Goal: Information Seeking & Learning: Learn about a topic

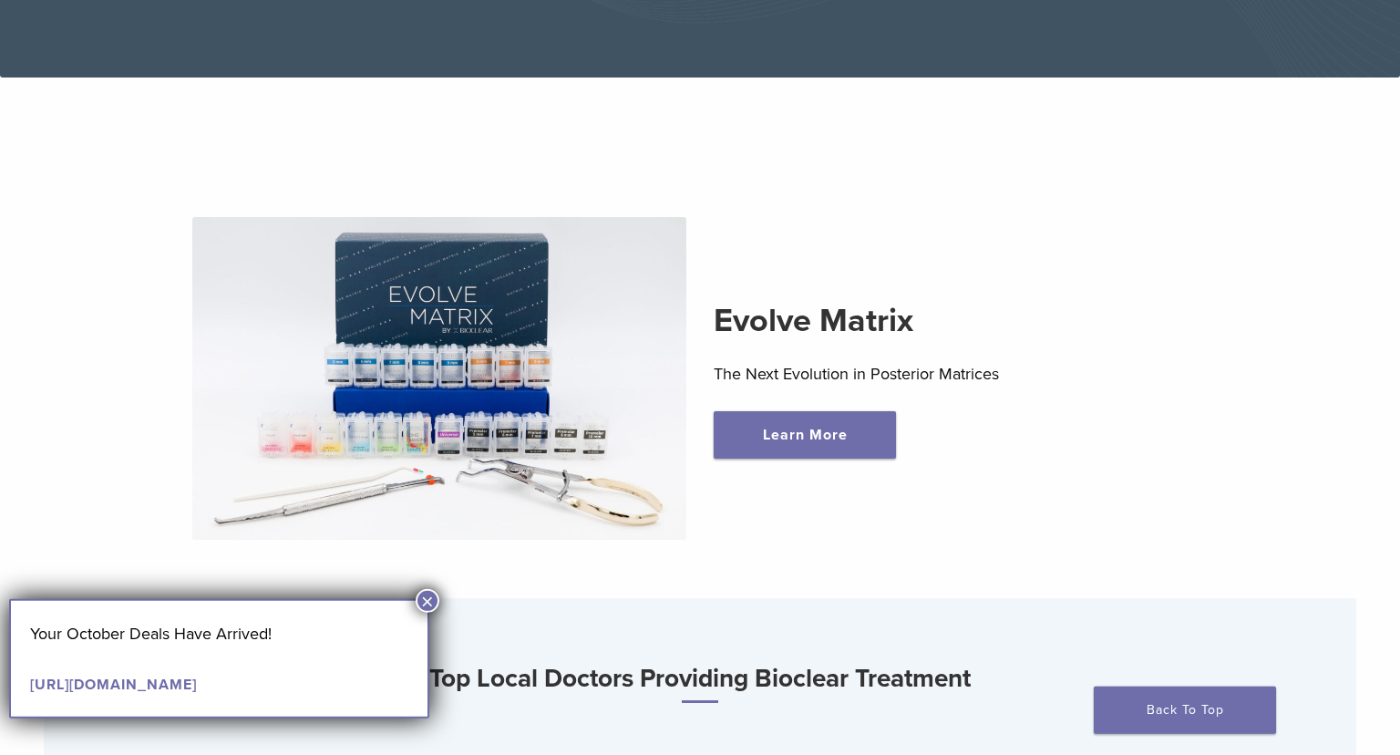
scroll to position [394, 0]
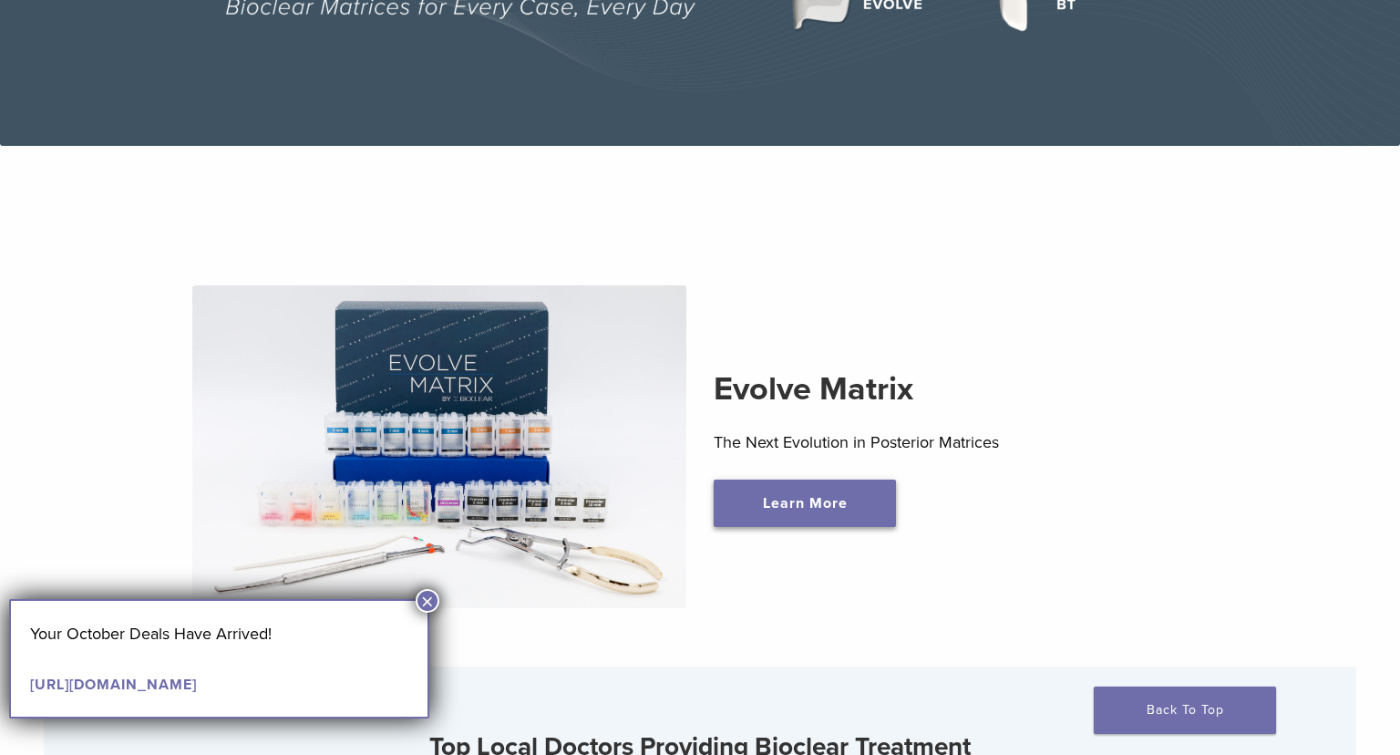
click at [777, 504] on link "Learn More" at bounding box center [805, 503] width 182 height 47
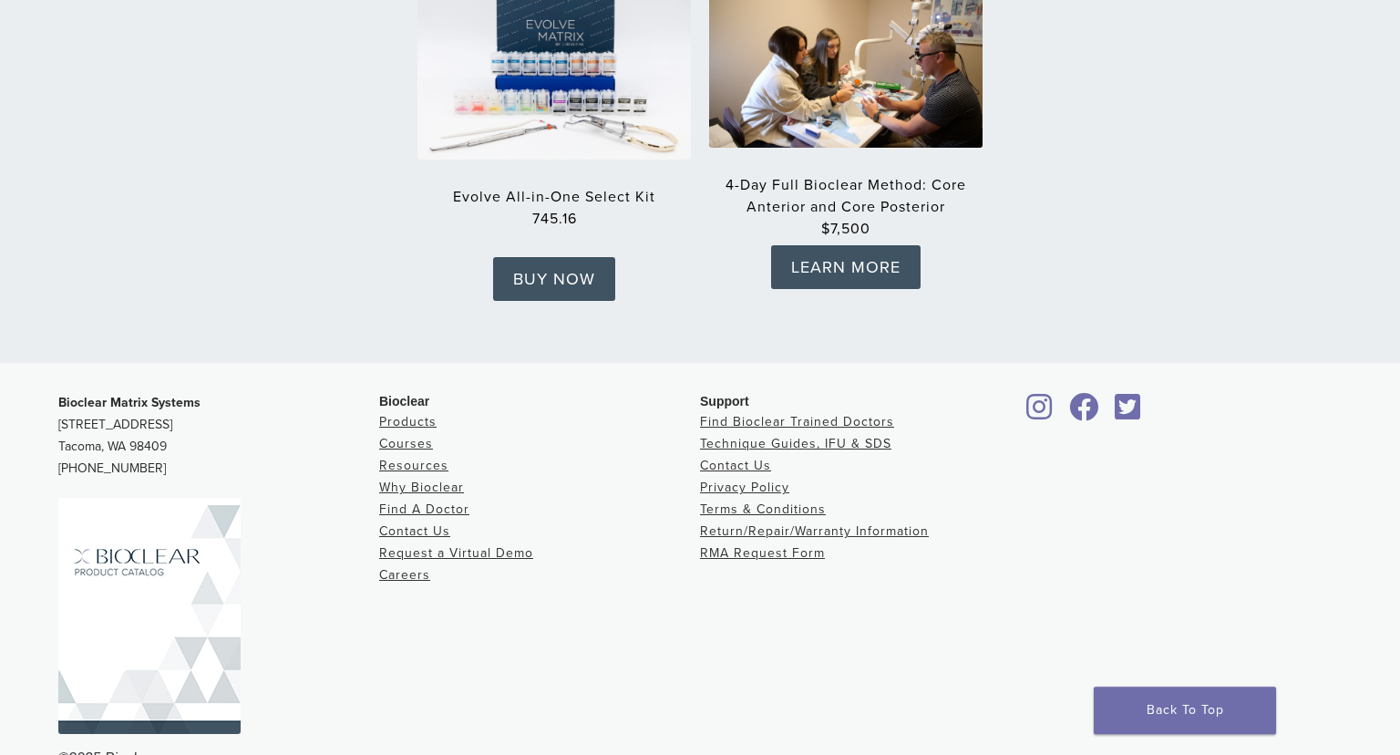
scroll to position [2994, 0]
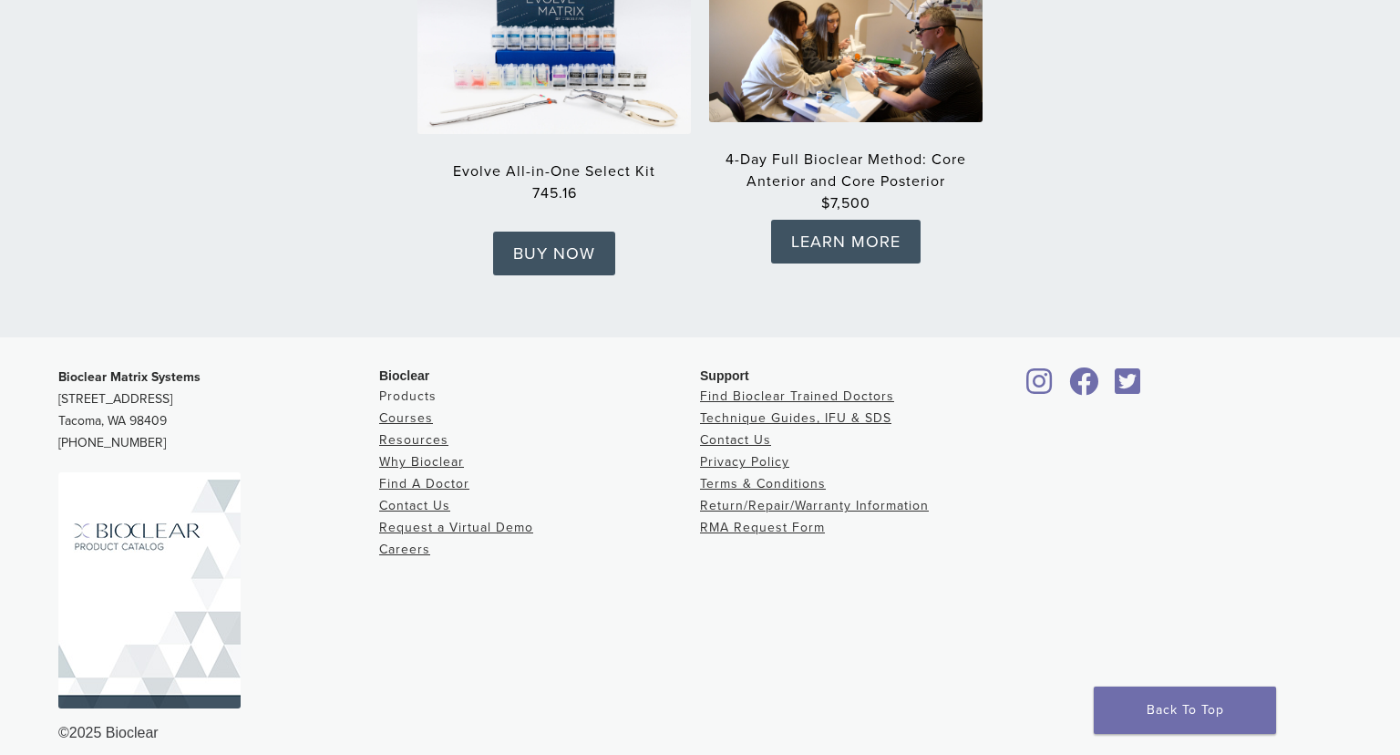
click at [412, 388] on link "Products" at bounding box center [407, 395] width 57 height 15
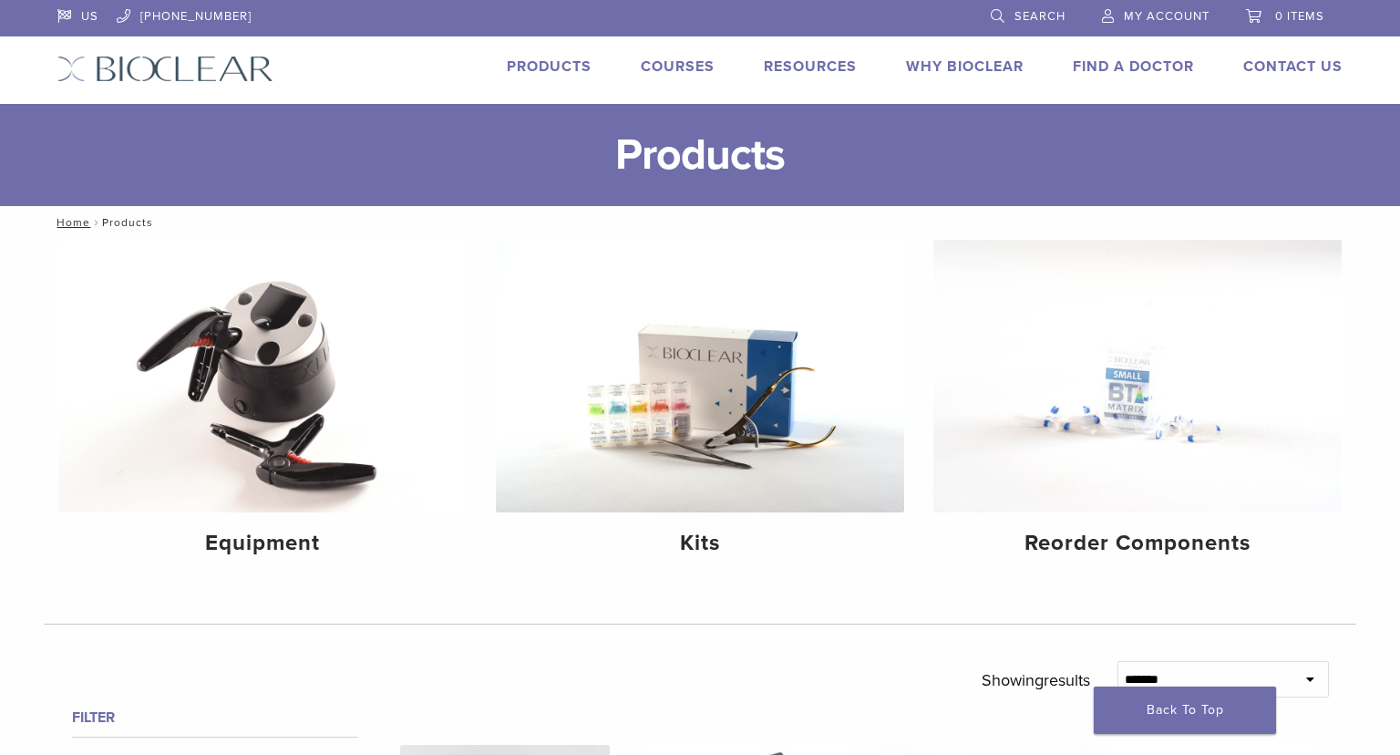
click at [519, 67] on link "Products" at bounding box center [549, 66] width 85 height 18
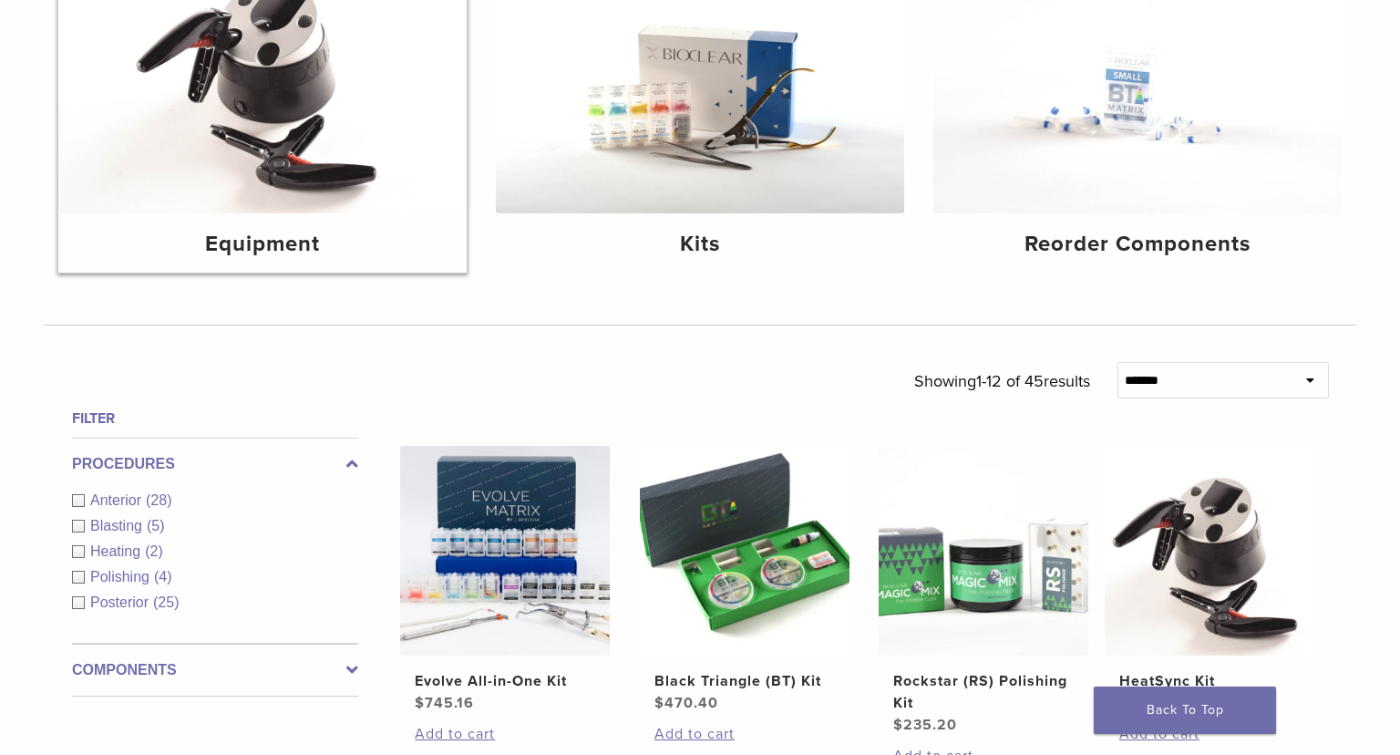
scroll to position [394, 0]
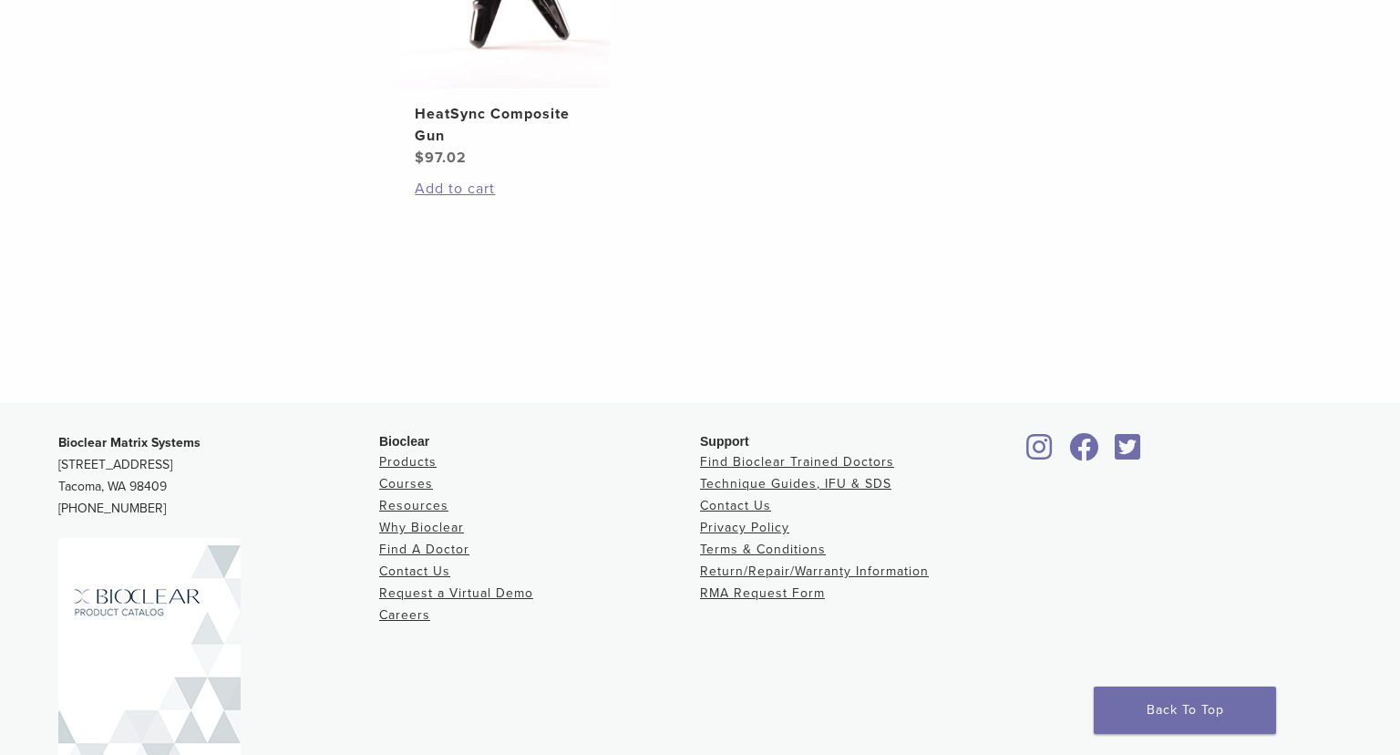
scroll to position [886, 0]
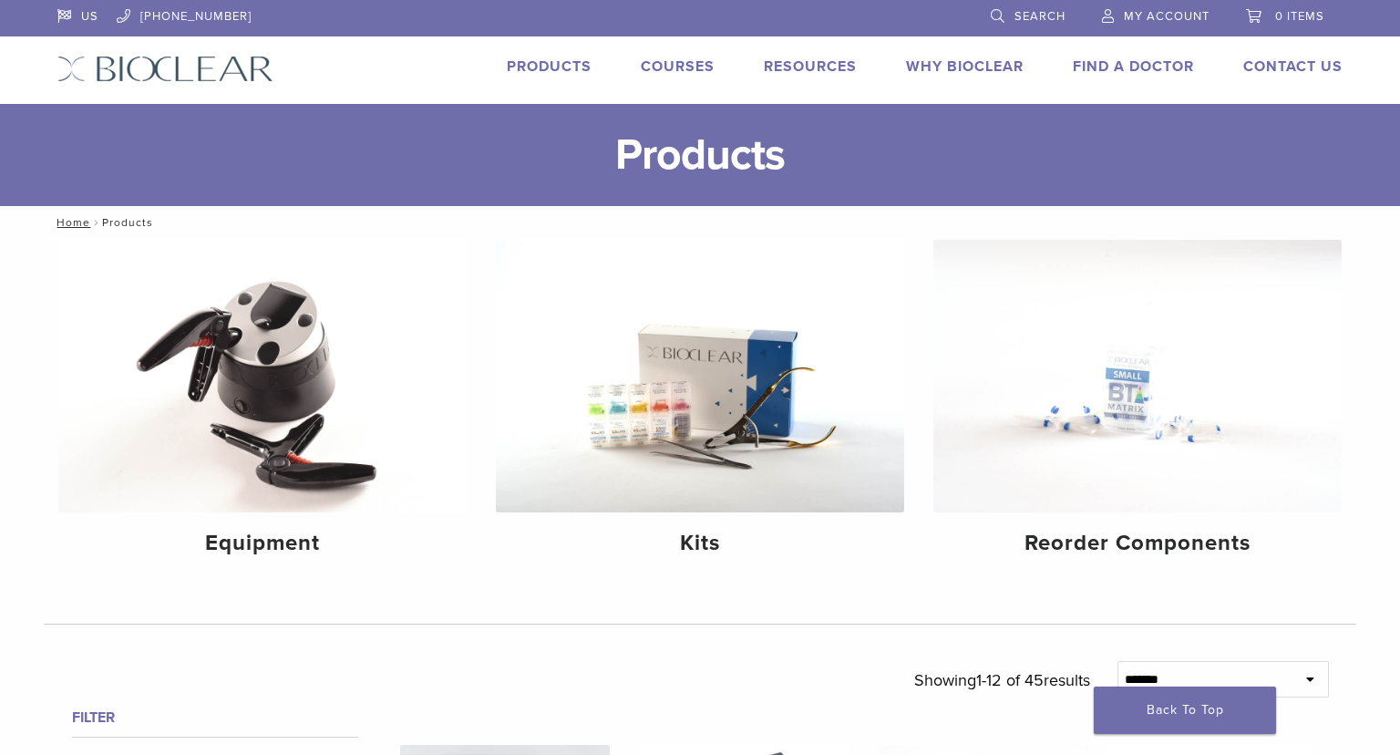
scroll to position [505, 0]
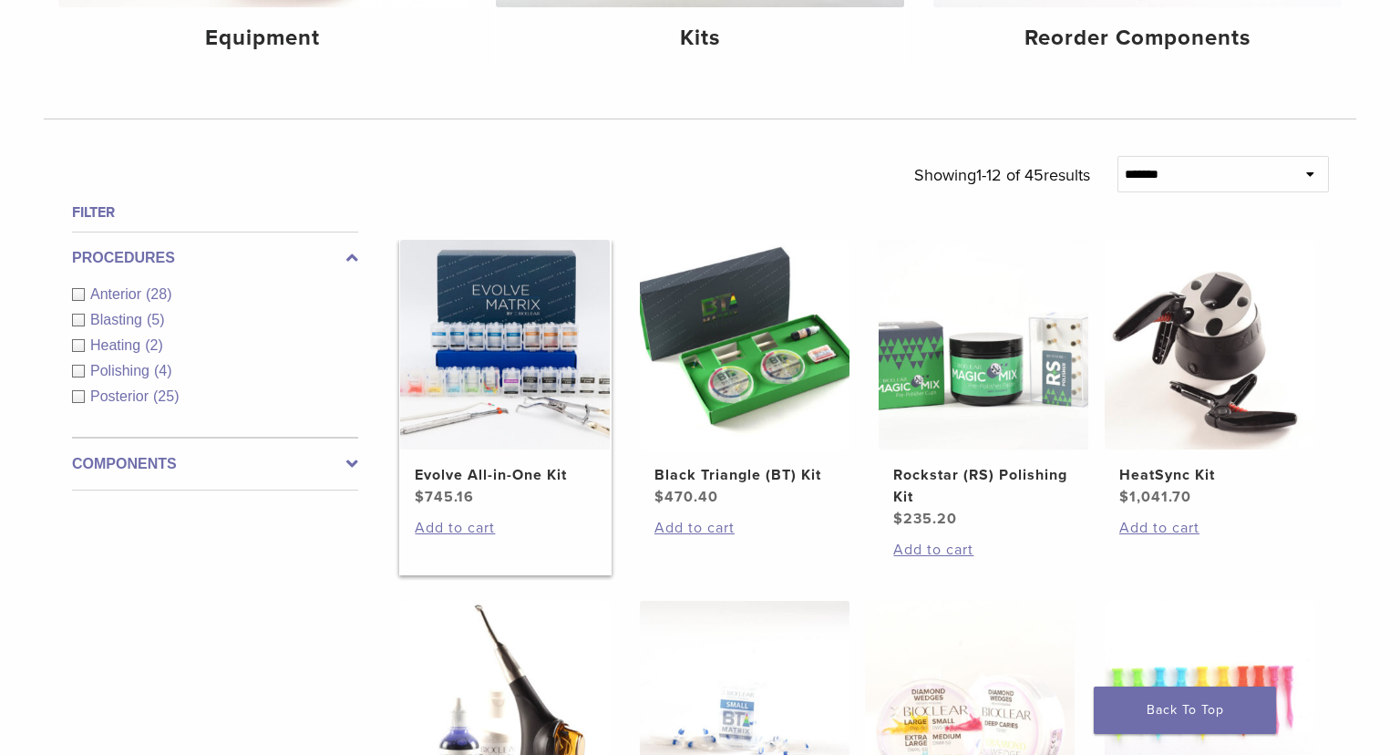
click at [493, 366] on img at bounding box center [505, 345] width 210 height 210
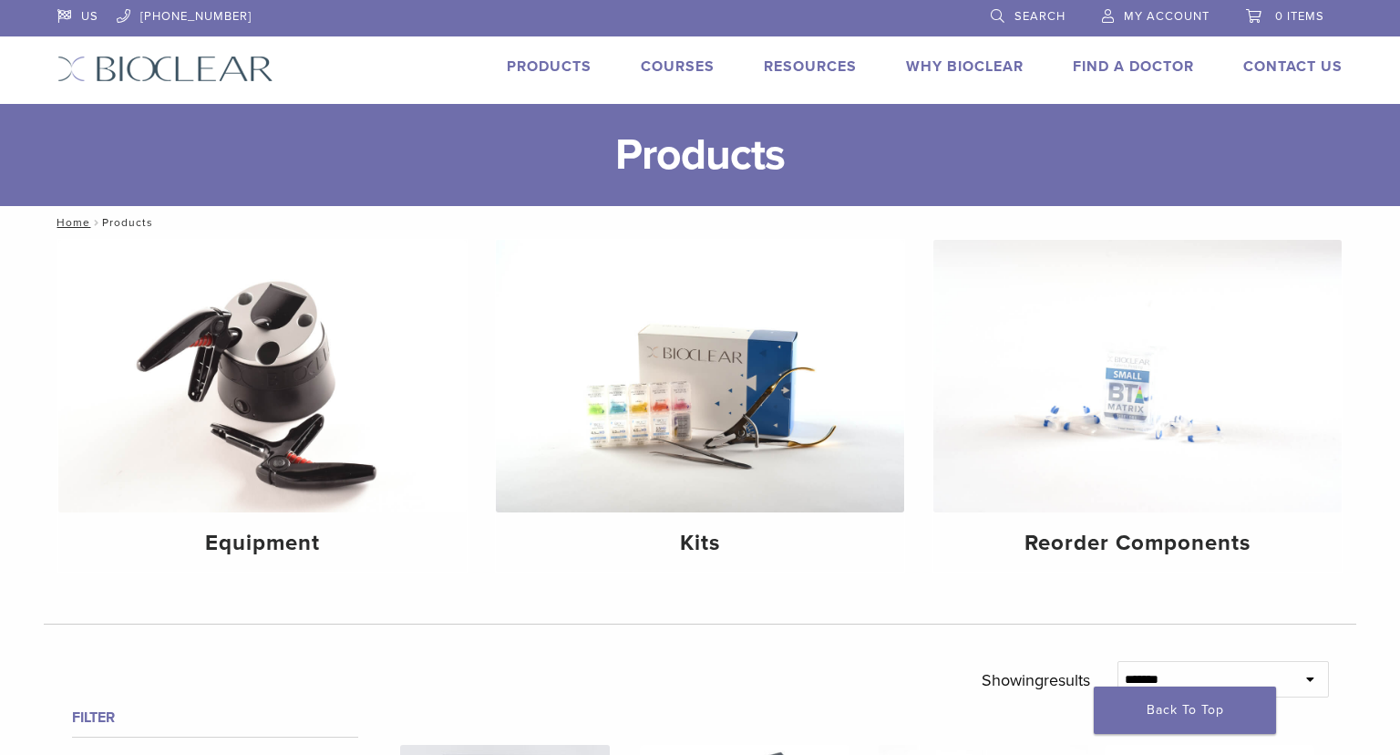
click at [532, 72] on link "Products" at bounding box center [549, 66] width 85 height 18
click at [731, 389] on img at bounding box center [700, 376] width 408 height 273
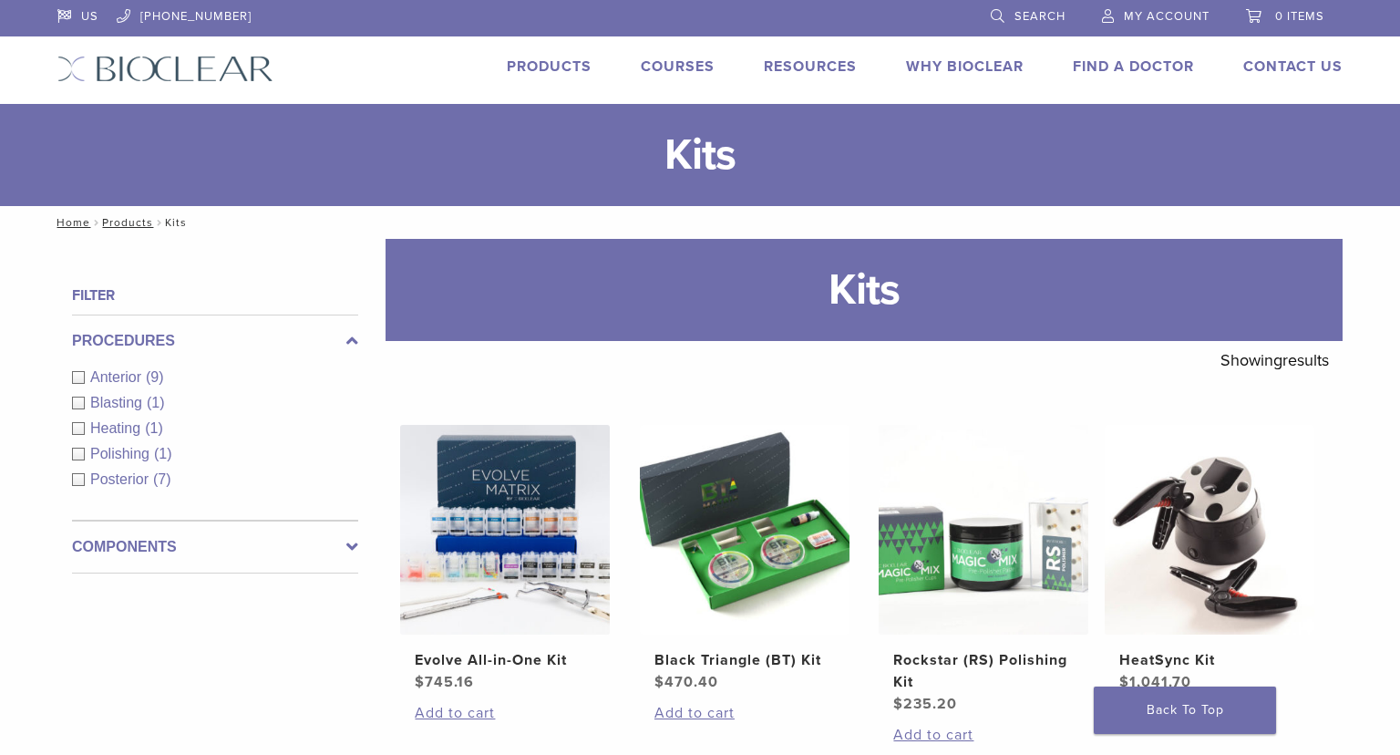
click at [958, 67] on link "Why Bioclear" at bounding box center [965, 66] width 118 height 18
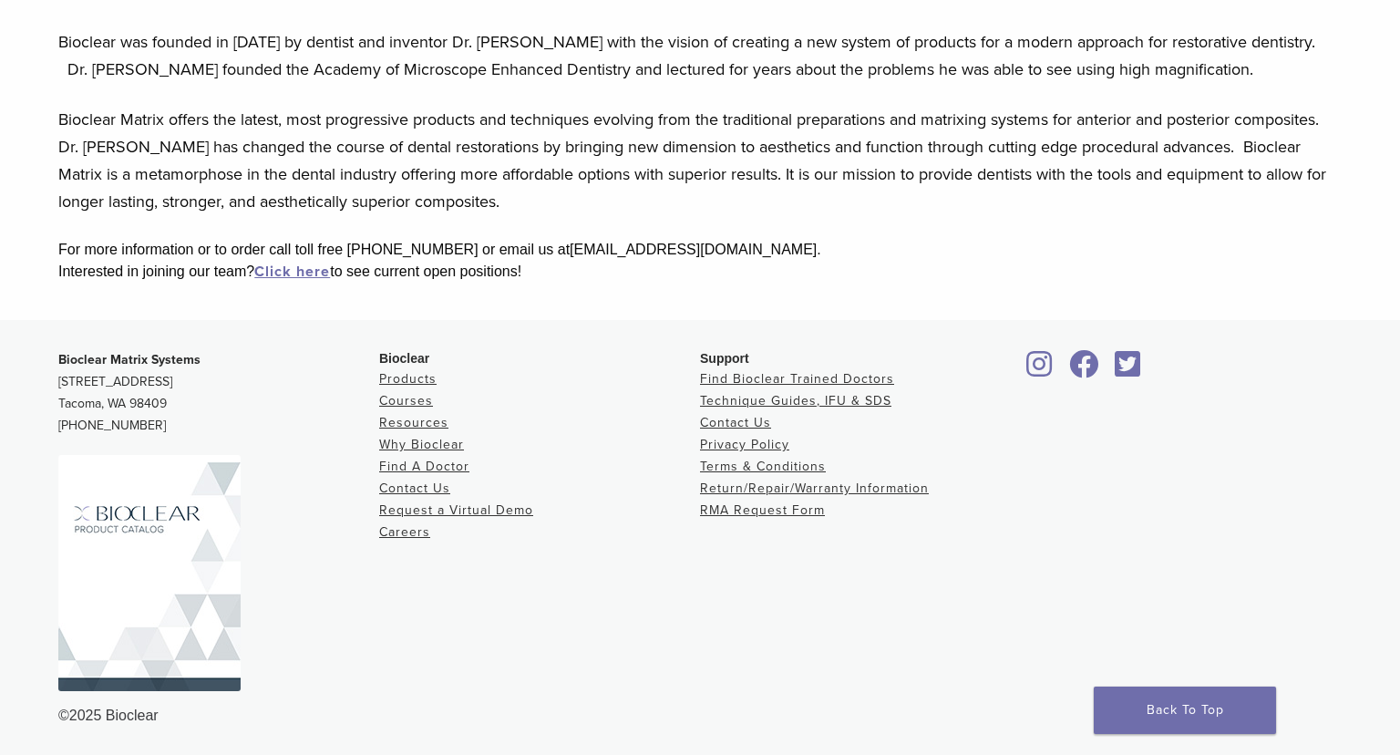
scroll to position [434, 0]
click at [427, 421] on link "Resources" at bounding box center [413, 421] width 69 height 15
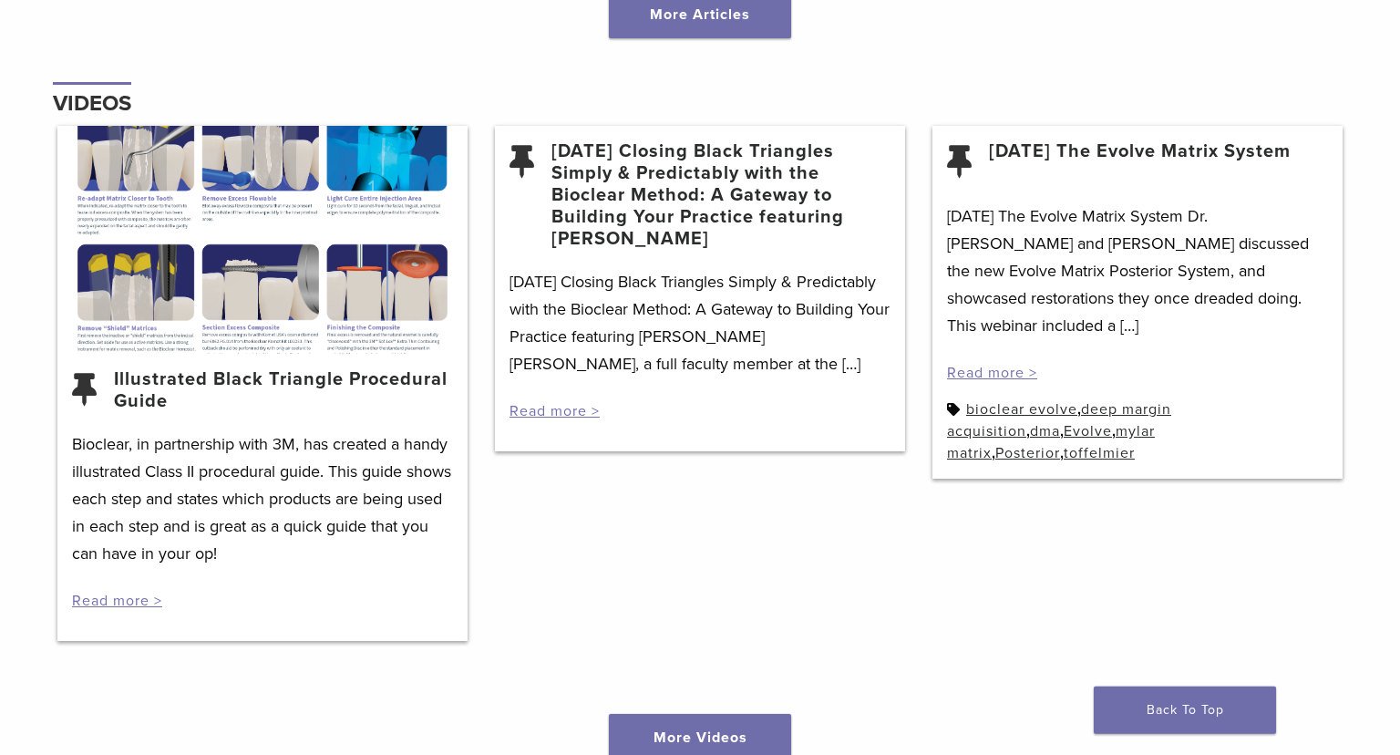
scroll to position [2363, 0]
